Goal: Transaction & Acquisition: Purchase product/service

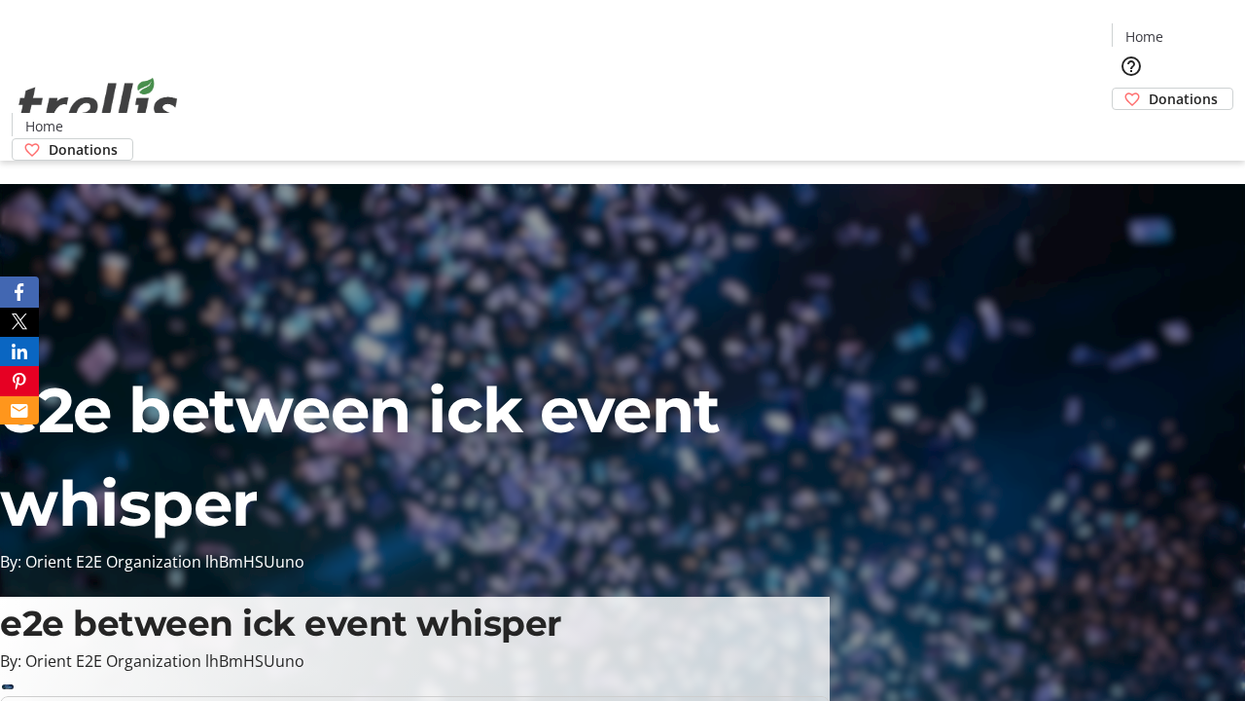
click at [1149, 89] on span "Donations" at bounding box center [1183, 99] width 69 height 20
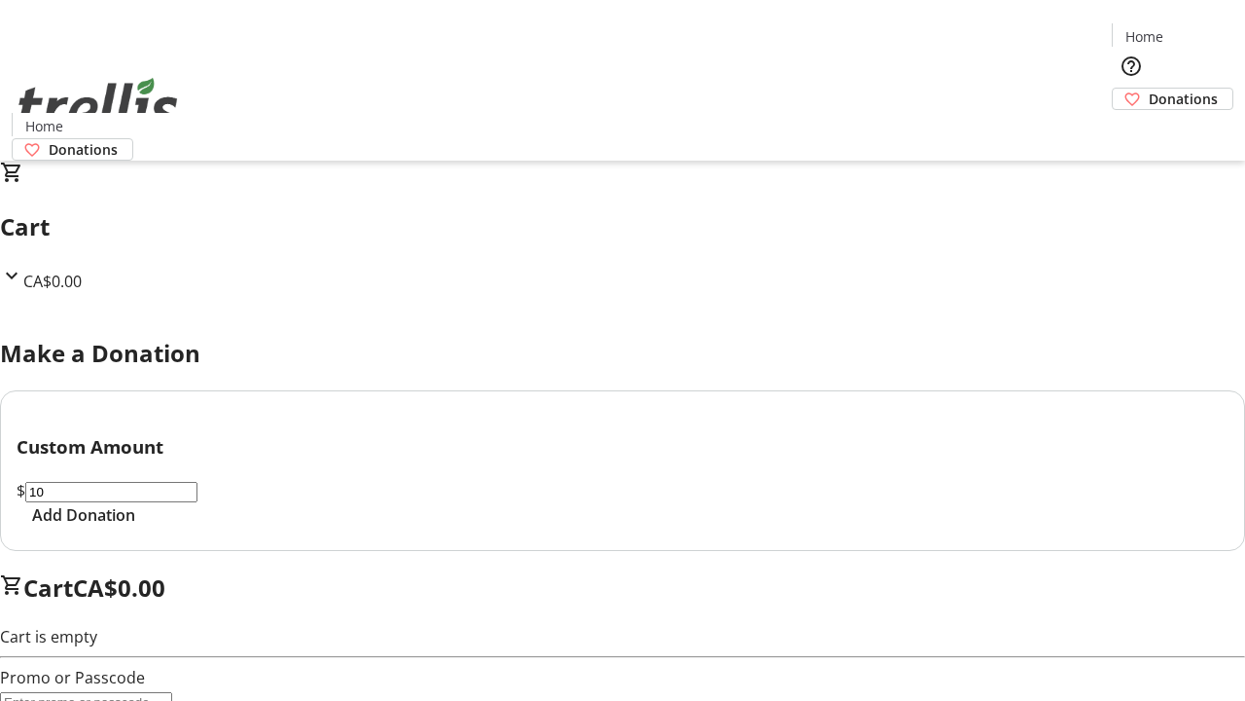
click at [135, 526] on span "Add Donation" at bounding box center [83, 514] width 103 height 23
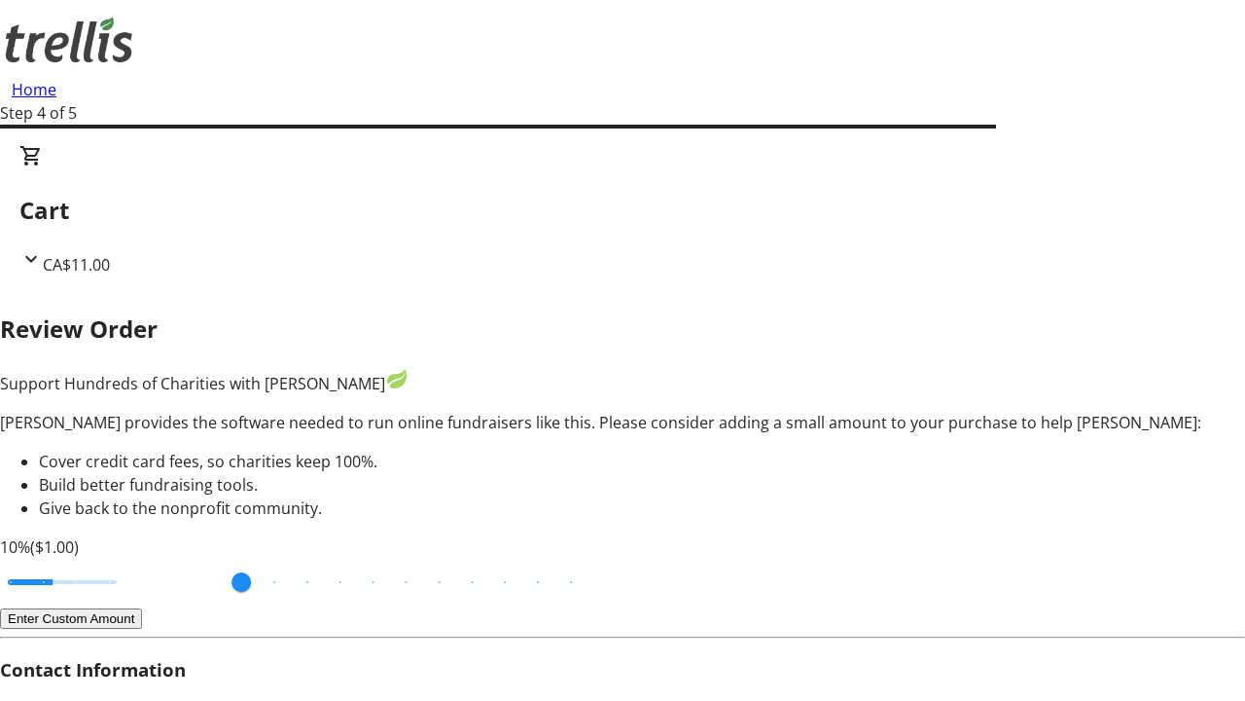
click at [142, 608] on button "Enter Custom Amount" at bounding box center [71, 618] width 142 height 20
